Goal: Find specific page/section: Find specific page/section

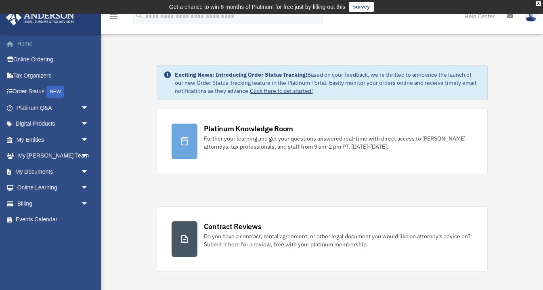
click at [26, 42] on link "Home" at bounding box center [53, 44] width 95 height 16
click at [52, 169] on link "My Documents arrow_drop_down" at bounding box center [53, 172] width 95 height 16
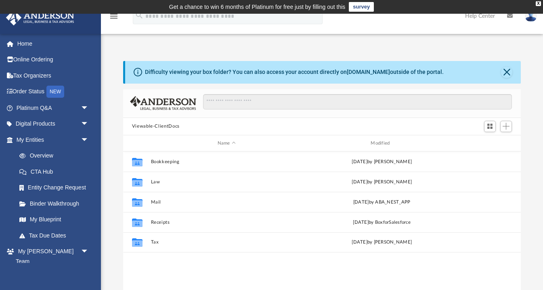
scroll to position [0, 0]
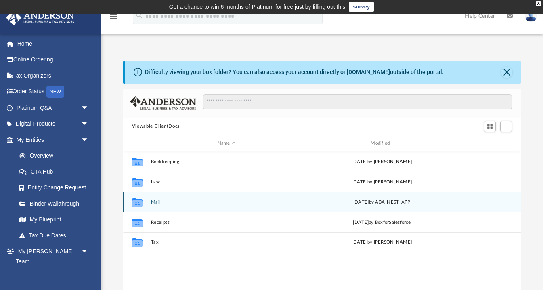
click at [157, 204] on button "Mail" at bounding box center [227, 201] width 152 height 5
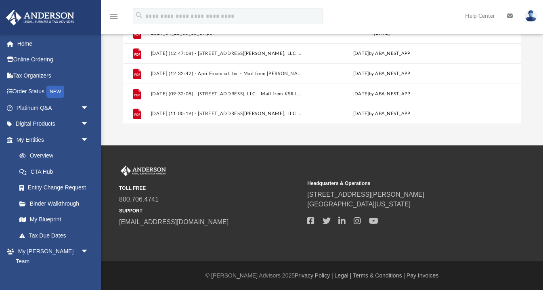
scroll to position [195, 0]
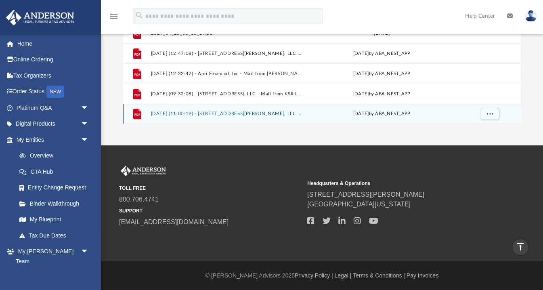
click at [235, 114] on button "[DATE] (11:00:19) - [STREET_ADDRESS][PERSON_NAME], LLC - Mail from ROWAN COUNTY…" at bounding box center [227, 113] width 152 height 5
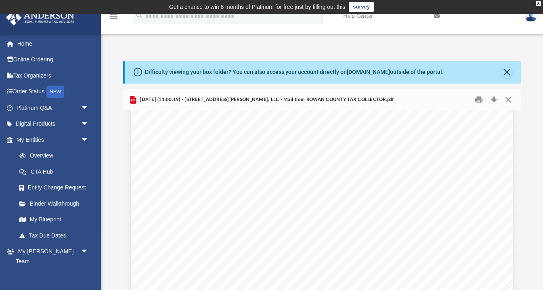
scroll to position [1656, 0]
click at [505, 69] on button "Close" at bounding box center [506, 72] width 11 height 11
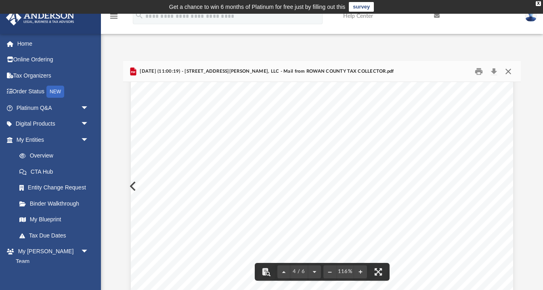
click at [509, 67] on button "Close" at bounding box center [508, 71] width 15 height 13
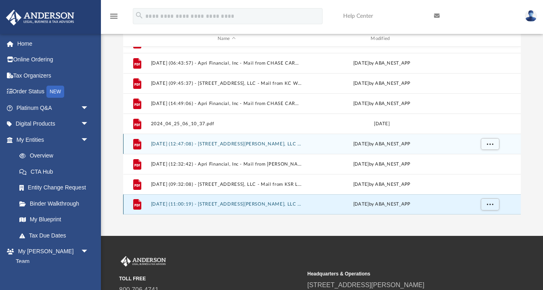
scroll to position [78, 0]
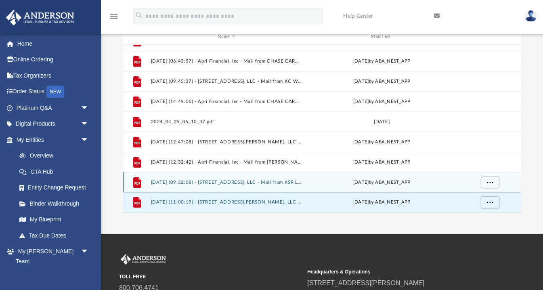
click at [241, 183] on button "[DATE] (09:32:08) - [STREET_ADDRESS], LLC - Mail from KSR LLC.pdf" at bounding box center [227, 182] width 152 height 5
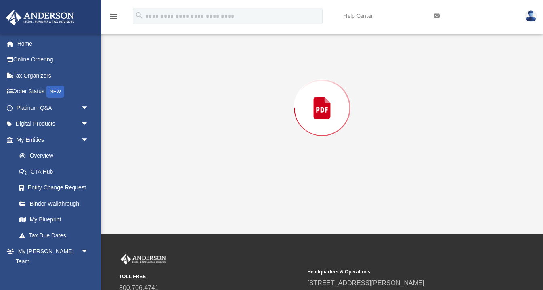
click at [241, 183] on div "Preview" at bounding box center [322, 108] width 398 height 208
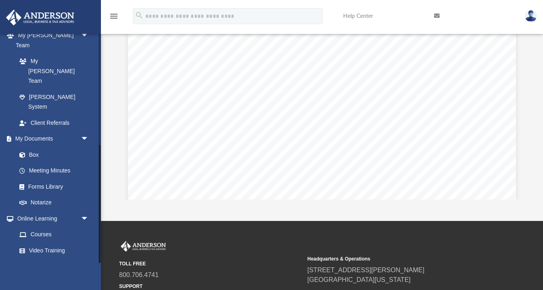
scroll to position [92, 0]
